Goal: Find contact information: Find contact information

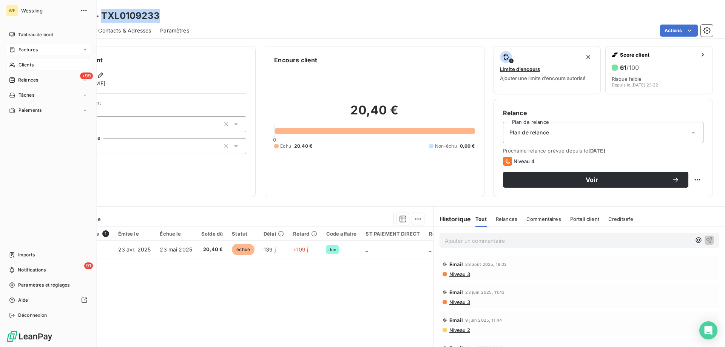
click at [18, 51] on span "Factures" at bounding box center [27, 49] width 19 height 7
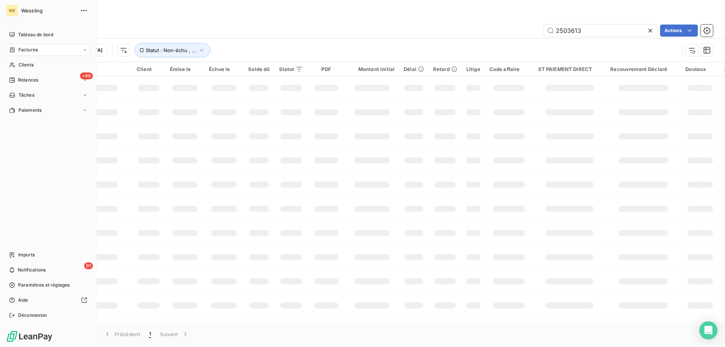
click at [27, 50] on span "Factures" at bounding box center [27, 49] width 19 height 7
click at [31, 66] on span "Factures" at bounding box center [27, 65] width 19 height 7
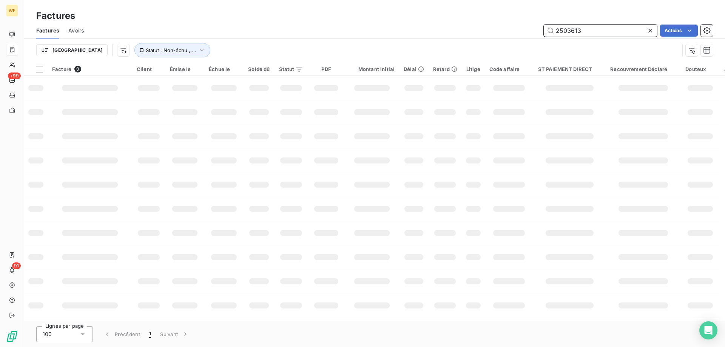
drag, startPoint x: 610, startPoint y: 31, endPoint x: 483, endPoint y: 32, distance: 126.9
click at [484, 32] on div "2503613 Actions" at bounding box center [403, 31] width 620 height 12
drag, startPoint x: 586, startPoint y: 28, endPoint x: 546, endPoint y: 33, distance: 41.0
click at [549, 32] on input "2522974" at bounding box center [600, 31] width 113 height 12
type input "2524803"
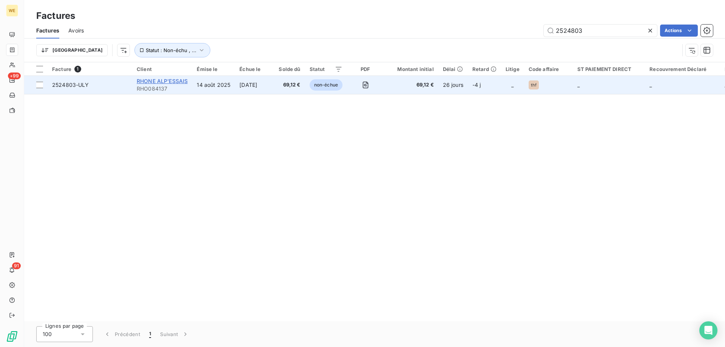
click at [183, 82] on span "RHONE ALP'ESSAIS" at bounding box center [162, 81] width 51 height 6
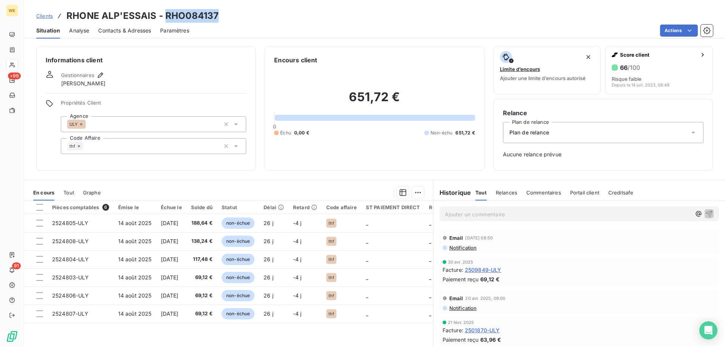
drag, startPoint x: 163, startPoint y: 16, endPoint x: 215, endPoint y: 16, distance: 51.7
click at [215, 16] on h3 "RHONE ALP'ESSAIS - RHO084137" at bounding box center [142, 16] width 152 height 14
copy h3 "RHO084137"
click at [46, 18] on span "Clients" at bounding box center [44, 16] width 17 height 6
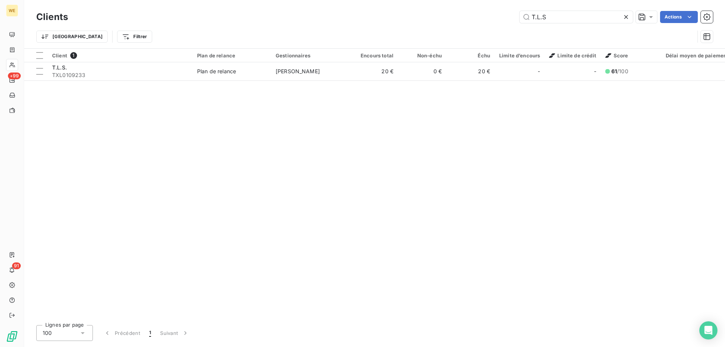
drag, startPoint x: 546, startPoint y: 17, endPoint x: 504, endPoint y: 18, distance: 42.7
click at [504, 18] on div "T.L.S Actions" at bounding box center [395, 17] width 636 height 12
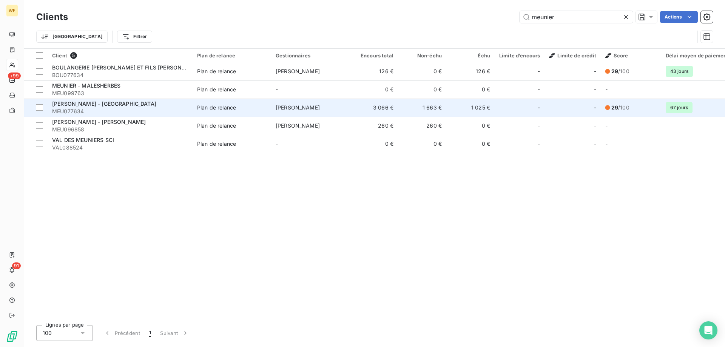
type input "meunier"
click at [104, 103] on span "[PERSON_NAME] - [GEOGRAPHIC_DATA]" at bounding box center [104, 103] width 104 height 6
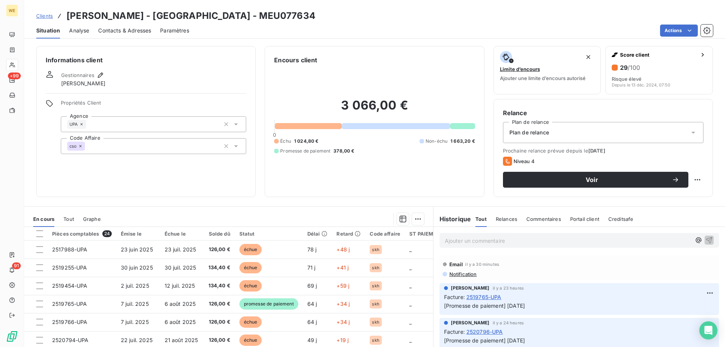
click at [118, 33] on span "Contacts & Adresses" at bounding box center [124, 31] width 53 height 8
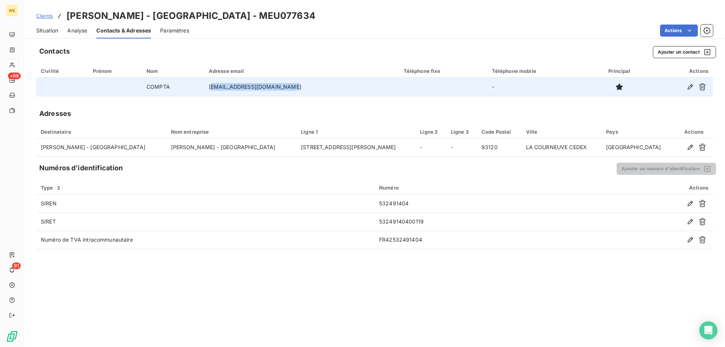
drag, startPoint x: 292, startPoint y: 87, endPoint x: 224, endPoint y: 89, distance: 68.4
click at [219, 87] on td "[EMAIL_ADDRESS][DOMAIN_NAME]" at bounding box center [301, 87] width 195 height 18
click at [293, 95] on td "[EMAIL_ADDRESS][DOMAIN_NAME]" at bounding box center [301, 87] width 195 height 18
drag, startPoint x: 294, startPoint y: 88, endPoint x: 215, endPoint y: 87, distance: 79.3
click at [215, 87] on td "[EMAIL_ADDRESS][DOMAIN_NAME]" at bounding box center [301, 87] width 195 height 18
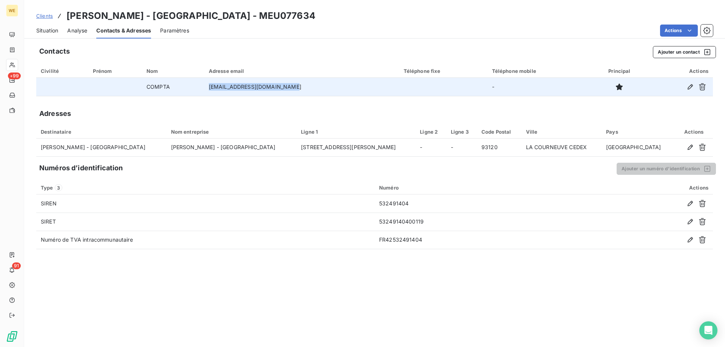
copy td "[EMAIL_ADDRESS][DOMAIN_NAME]"
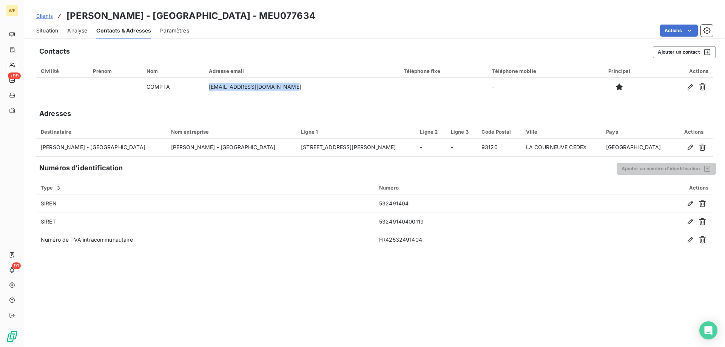
click at [42, 18] on span "Clients" at bounding box center [44, 16] width 17 height 6
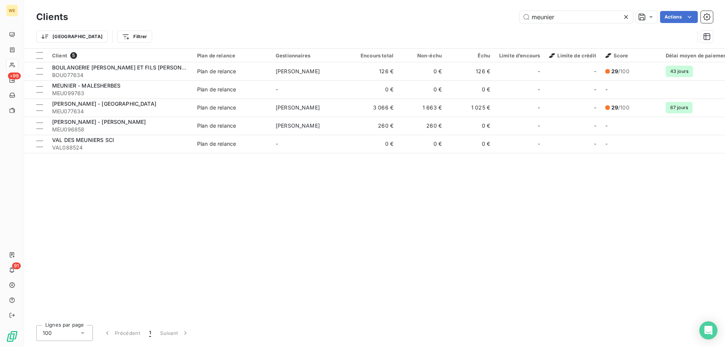
drag, startPoint x: 574, startPoint y: 16, endPoint x: 417, endPoint y: 16, distance: 157.1
click at [417, 16] on div "[PERSON_NAME] Actions" at bounding box center [395, 17] width 636 height 12
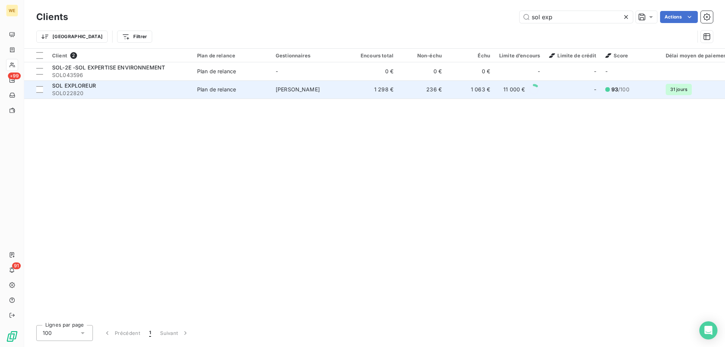
type input "sol exp"
click at [178, 91] on span "SOL022820" at bounding box center [120, 93] width 136 height 8
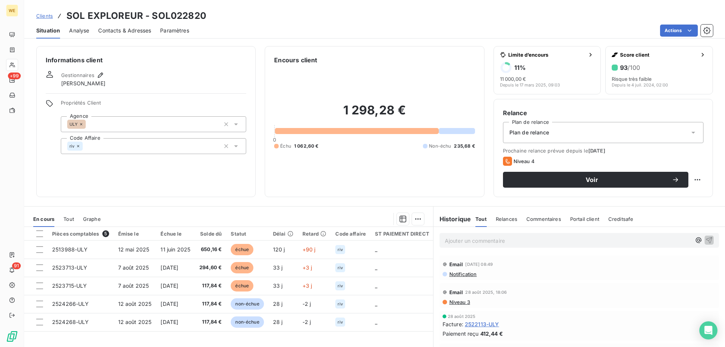
click at [116, 30] on span "Contacts & Adresses" at bounding box center [124, 31] width 53 height 8
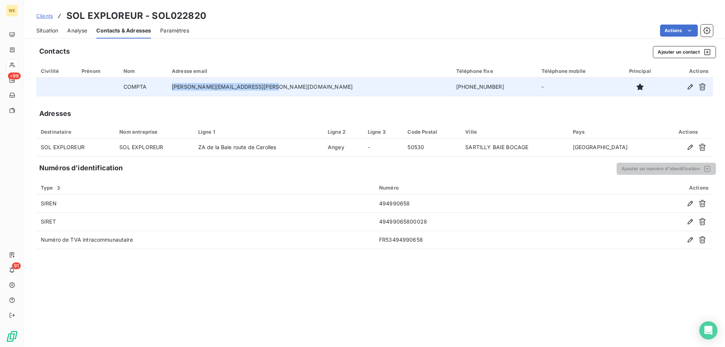
drag, startPoint x: 300, startPoint y: 88, endPoint x: 207, endPoint y: 88, distance: 93.6
click at [207, 88] on td "[PERSON_NAME][EMAIL_ADDRESS][PERSON_NAME][DOMAIN_NAME]" at bounding box center [309, 87] width 284 height 18
copy td "[PERSON_NAME][EMAIL_ADDRESS][PERSON_NAME][DOMAIN_NAME]"
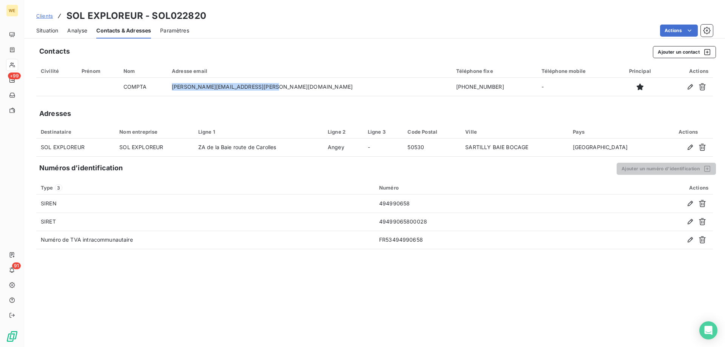
click at [52, 31] on span "Situation" at bounding box center [47, 31] width 22 height 8
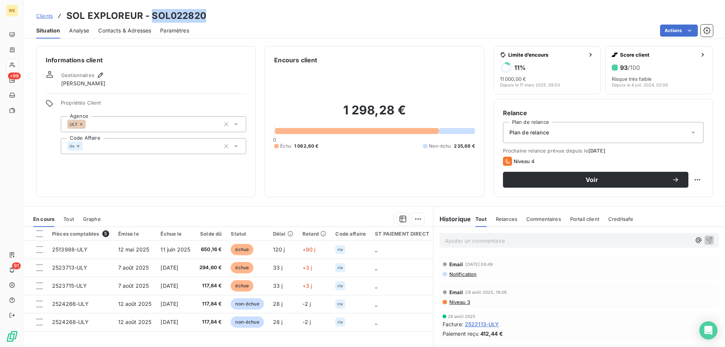
drag, startPoint x: 151, startPoint y: 13, endPoint x: 211, endPoint y: 14, distance: 59.3
click at [213, 14] on div "Clients SOL EXPLOREUR - SOL022820" at bounding box center [374, 16] width 701 height 14
copy h3 "SOL022820"
click at [43, 15] on span "Clients" at bounding box center [44, 16] width 17 height 6
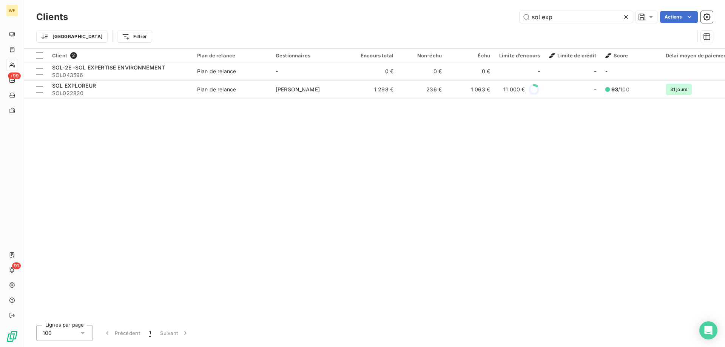
drag, startPoint x: 562, startPoint y: 22, endPoint x: 512, endPoint y: 22, distance: 50.6
click at [512, 22] on div "sol exp Actions" at bounding box center [395, 17] width 636 height 12
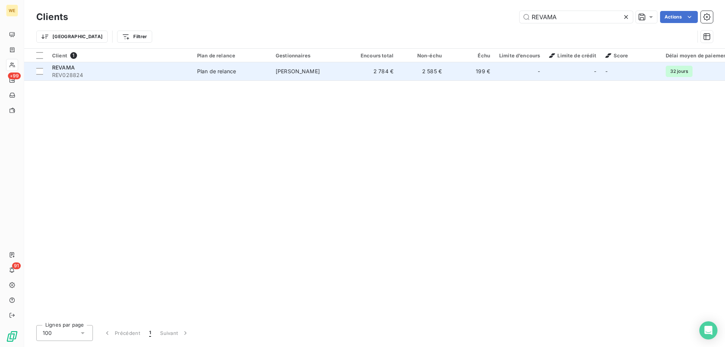
type input "REVAMA"
click at [65, 68] on span "REVAMA" at bounding box center [63, 67] width 23 height 6
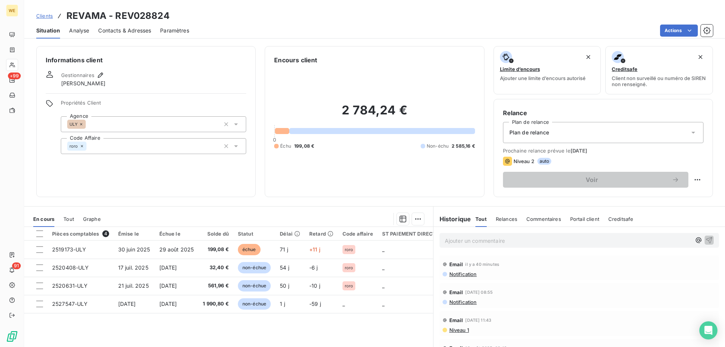
click at [459, 277] on span "Notification" at bounding box center [463, 274] width 28 height 6
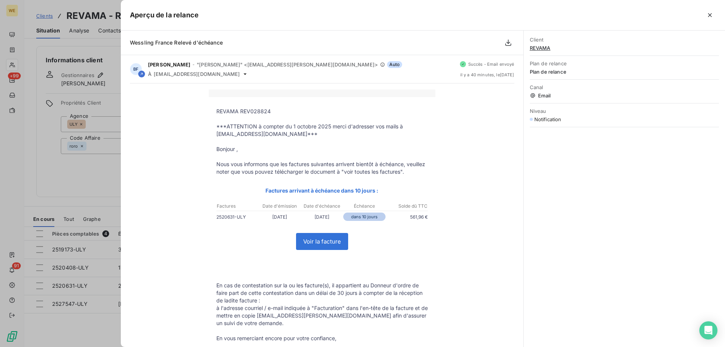
click at [713, 15] on icon "button" at bounding box center [710, 15] width 8 height 8
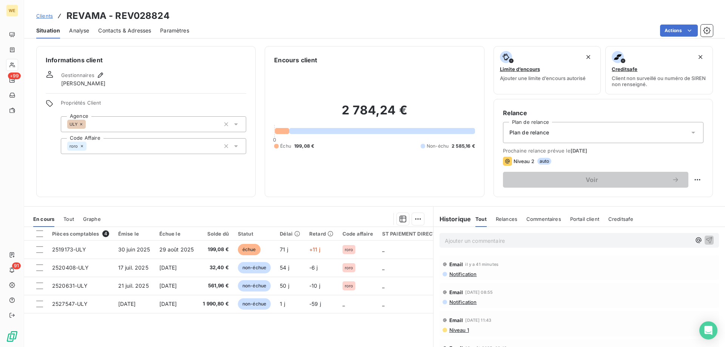
click at [49, 17] on span "Clients" at bounding box center [44, 16] width 17 height 6
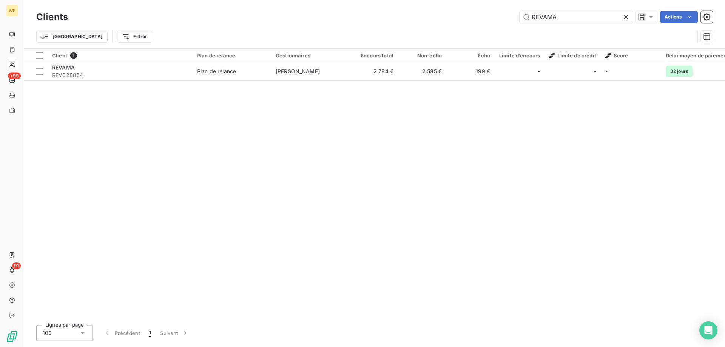
drag, startPoint x: 561, startPoint y: 16, endPoint x: 477, endPoint y: 20, distance: 84.7
click at [482, 18] on div "REVAMA Actions" at bounding box center [395, 17] width 636 height 12
type input "BRETAGNE CHI"
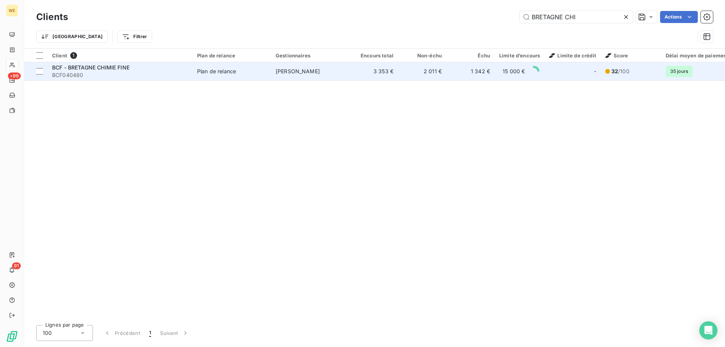
click at [120, 65] on span "BCF - BRETAGNE CHIMIE FINE" at bounding box center [90, 67] width 77 height 6
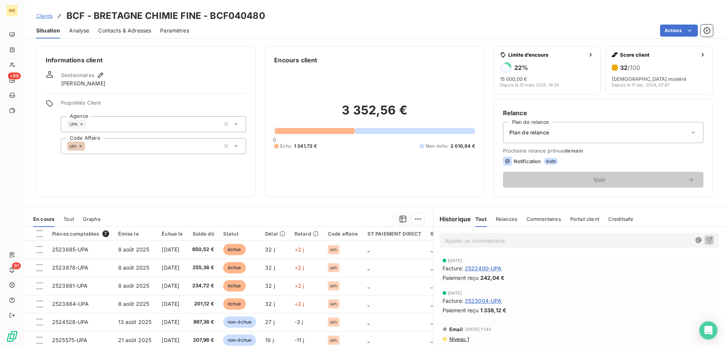
click at [45, 15] on span "Clients" at bounding box center [44, 16] width 17 height 6
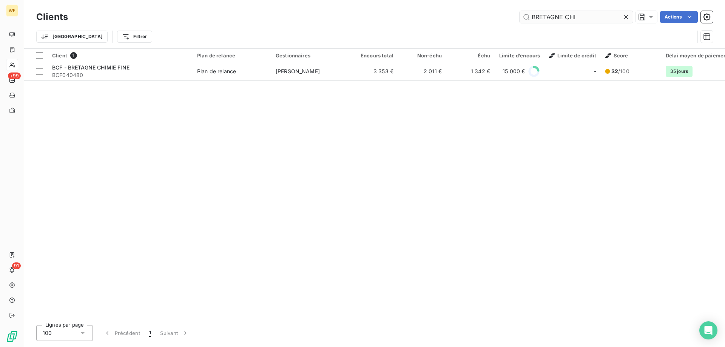
drag, startPoint x: 577, startPoint y: 17, endPoint x: 531, endPoint y: 20, distance: 46.2
click at [533, 20] on input "BRETAGNE CHI" at bounding box center [575, 17] width 113 height 12
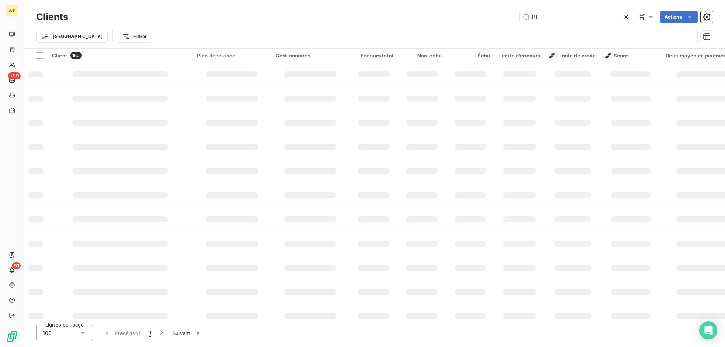
type input "B"
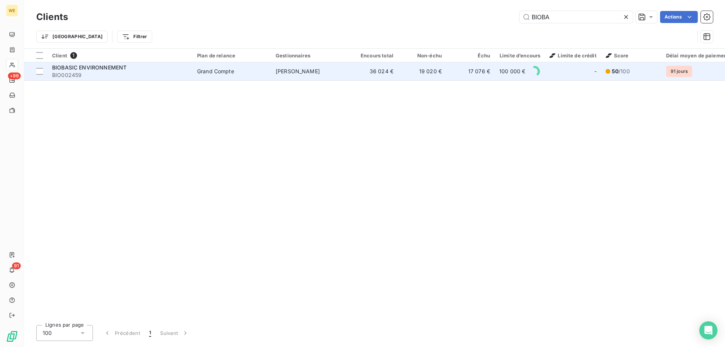
type input "BIOBA"
click at [116, 71] on span "BIO002459" at bounding box center [120, 75] width 136 height 8
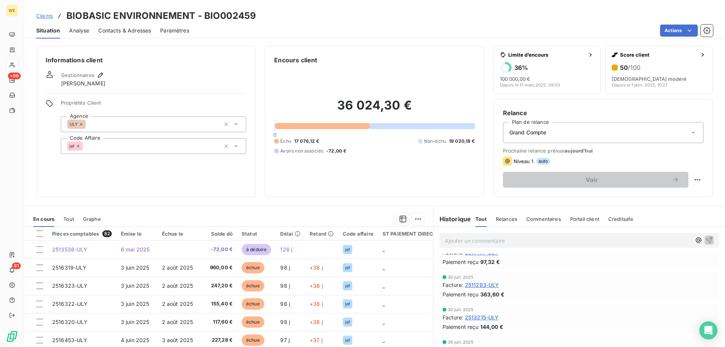
click at [43, 18] on span "Clients" at bounding box center [44, 16] width 17 height 6
